Goal: Check status: Check status

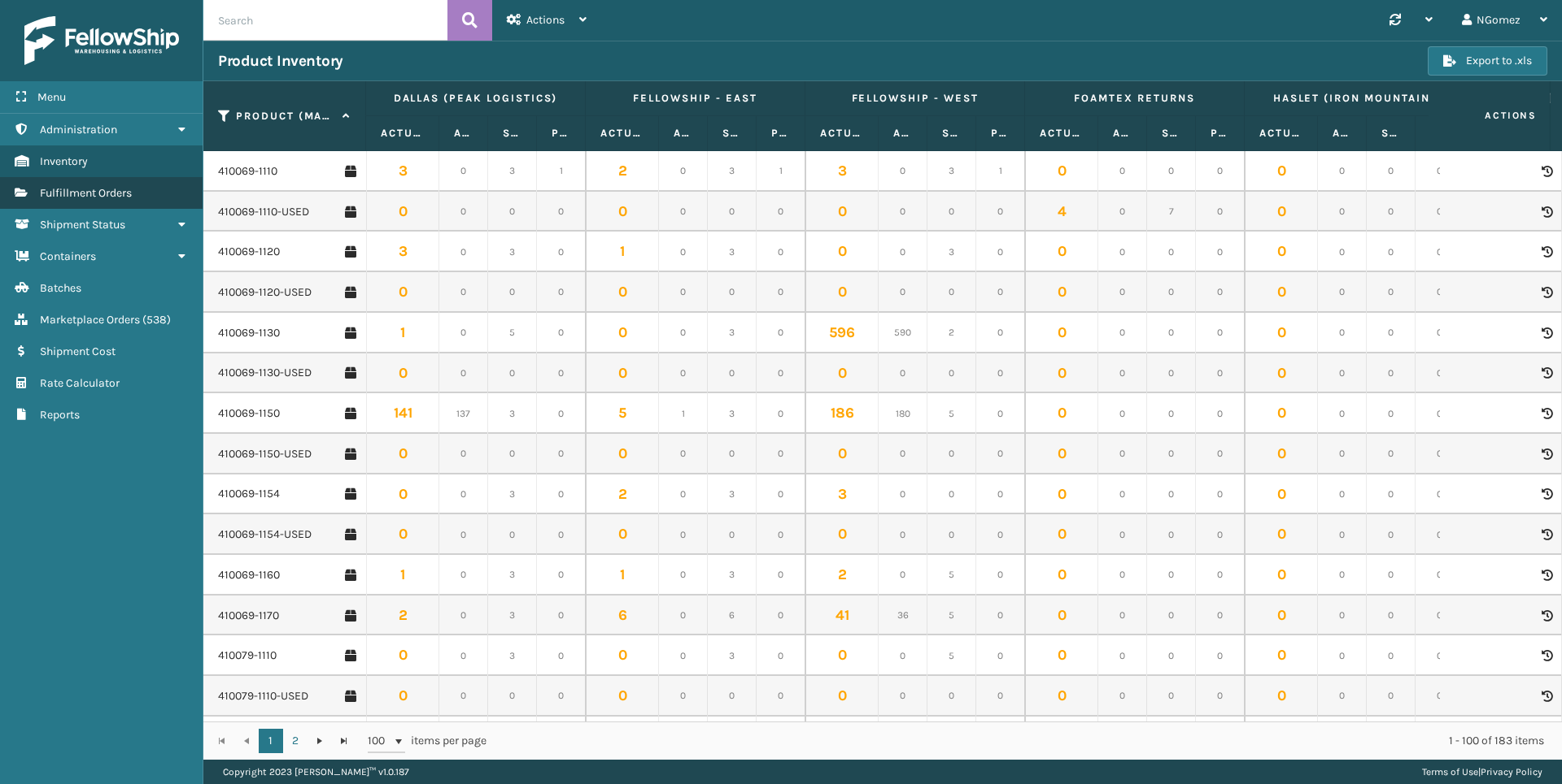
click at [107, 194] on span "Fulfillment Orders" at bounding box center [86, 193] width 92 height 14
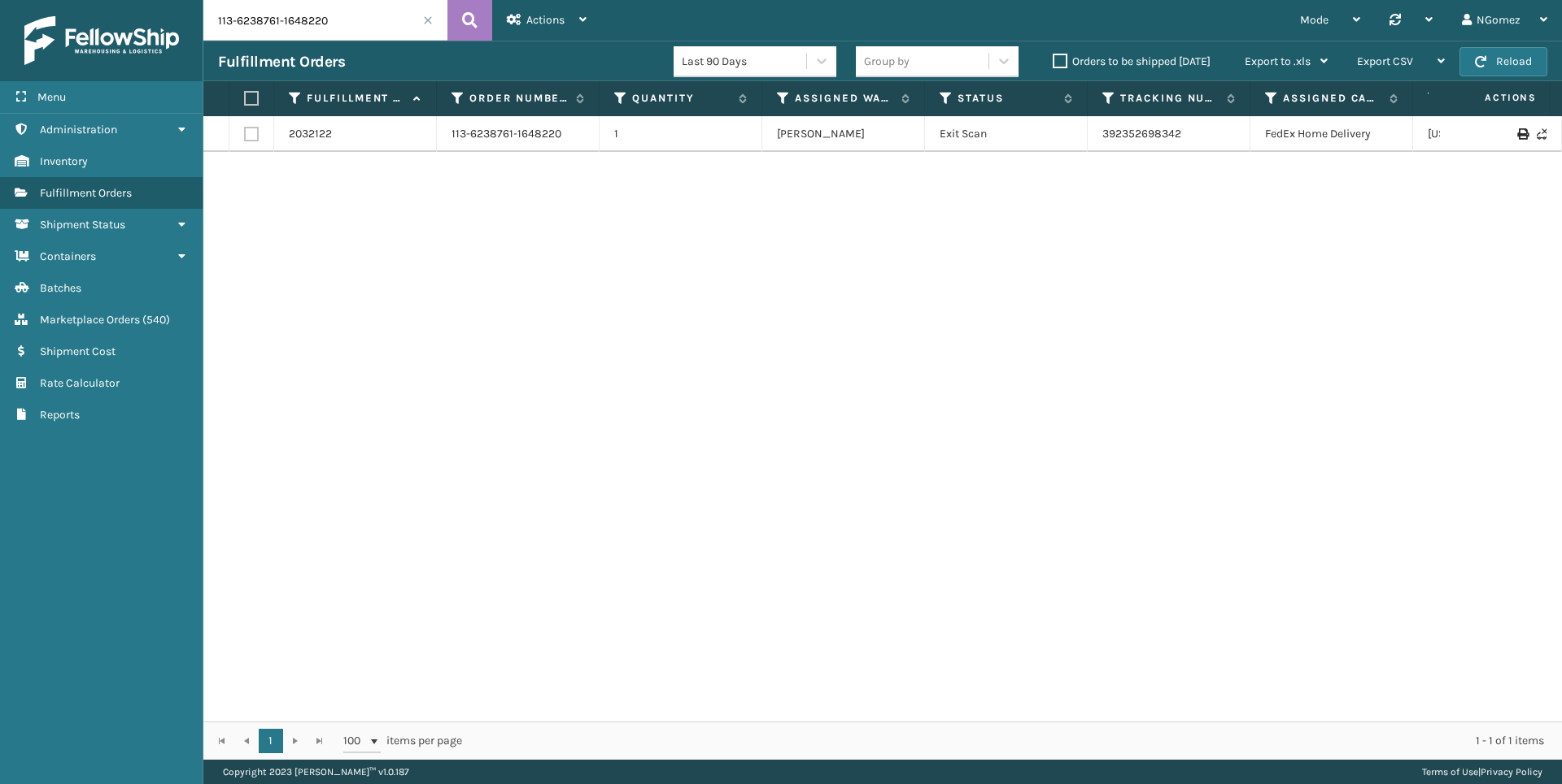
click at [352, 33] on input "113-6238761-1648220" at bounding box center [324, 20] width 244 height 40
paste input "4-5928666-0856248"
type input "114-5928666-0856248"
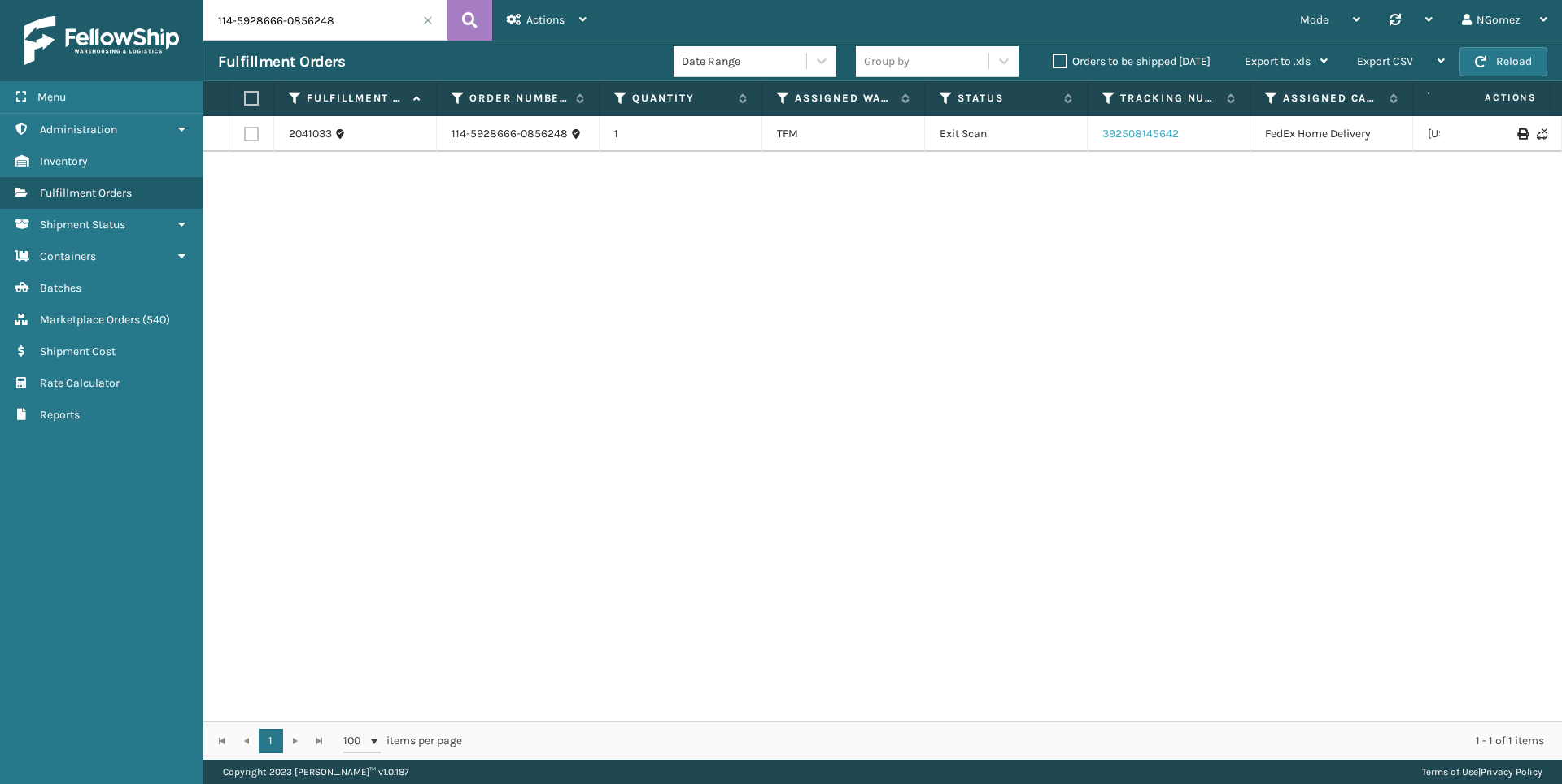
click at [1160, 135] on link "392508145642" at bounding box center [1140, 134] width 76 height 14
